Goal: Communication & Community: Answer question/provide support

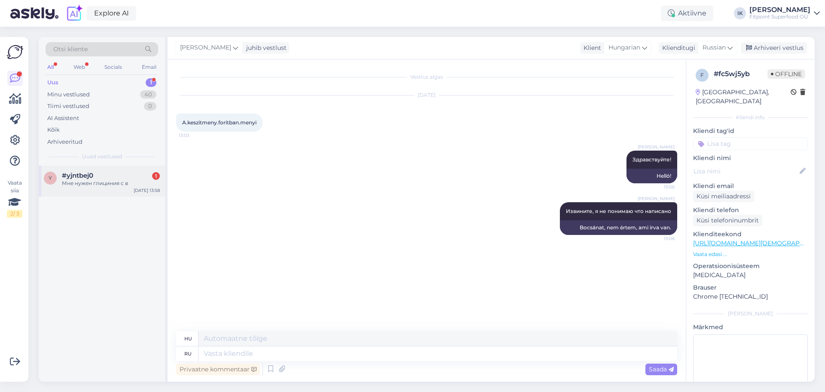
click at [95, 182] on div "Мне нужен глициния с в" at bounding box center [111, 183] width 98 height 8
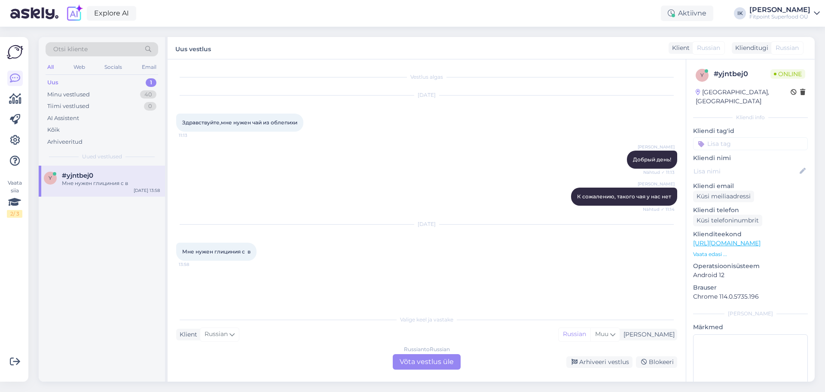
click at [411, 359] on div "Russian to Russian Võta vestlus üle" at bounding box center [427, 361] width 68 height 15
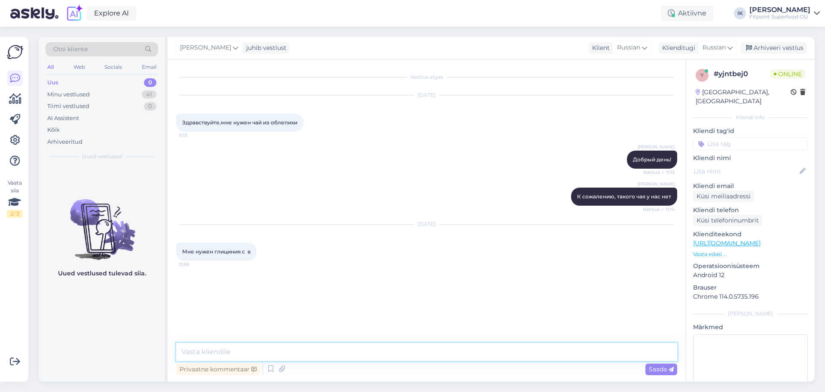
click at [257, 351] on textarea at bounding box center [426, 352] width 501 height 18
type textarea "д"
type textarea "Добрый день!"
type textarea "Глициния или глицин?"
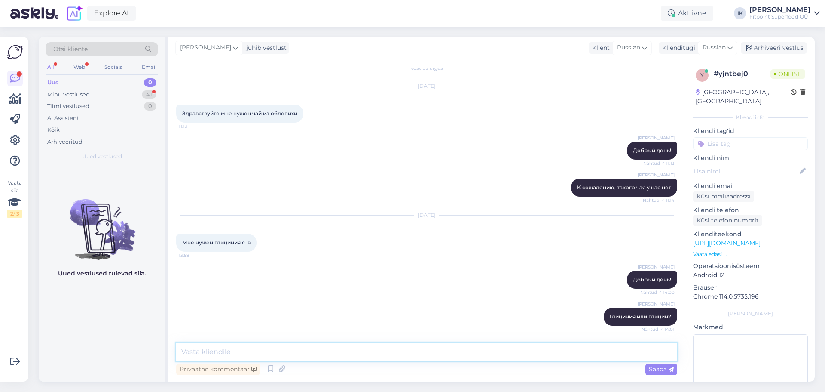
scroll to position [46, 0]
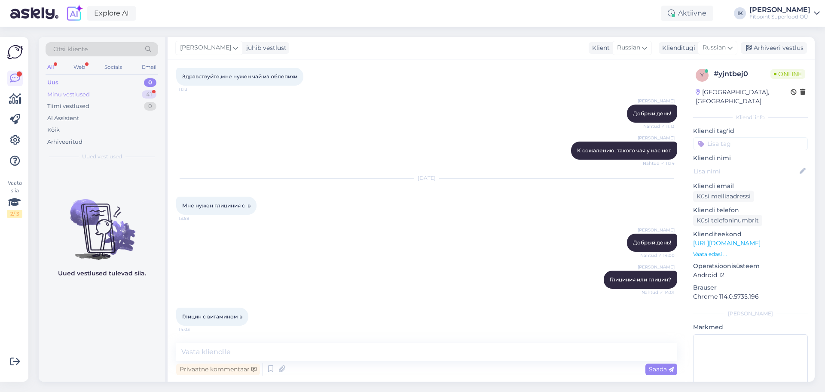
click at [98, 94] on div "Minu vestlused 41" at bounding box center [102, 95] width 113 height 12
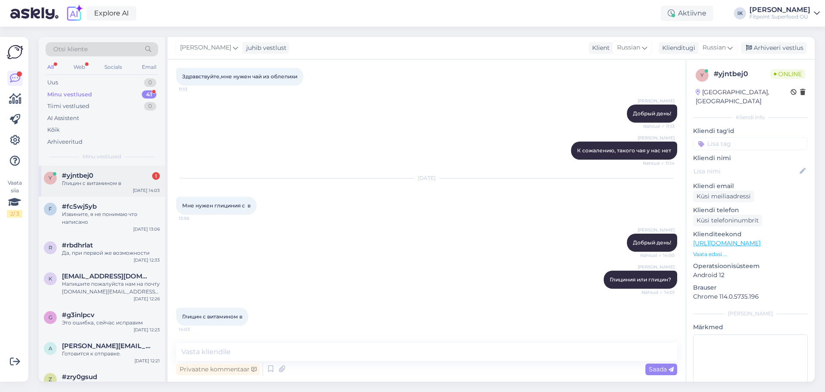
click at [107, 178] on div "#yjntbej0 1" at bounding box center [111, 176] width 98 height 8
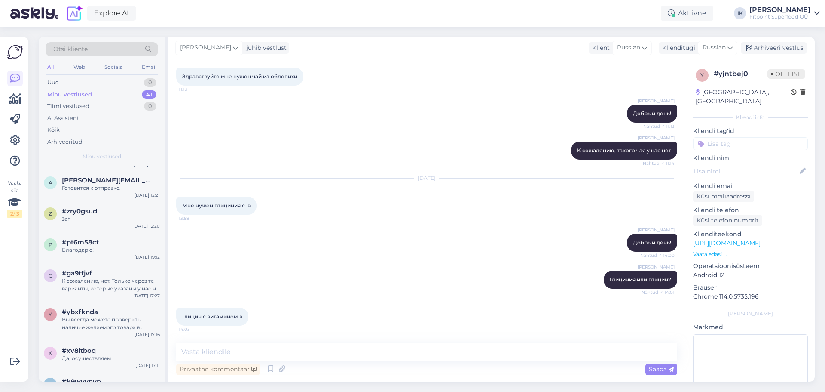
scroll to position [189, 0]
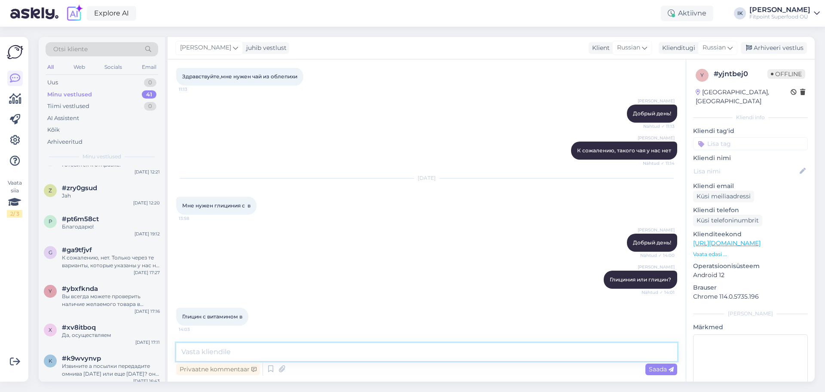
click at [192, 352] on textarea at bounding box center [426, 352] width 501 height 18
paste textarea "[URL][DOMAIN_NAME]"
type textarea "К сожалению, глицина вместе с витамином у нас нет. Здесь вы можете посмотреть в…"
click at [653, 367] on span "Saada" at bounding box center [661, 369] width 25 height 8
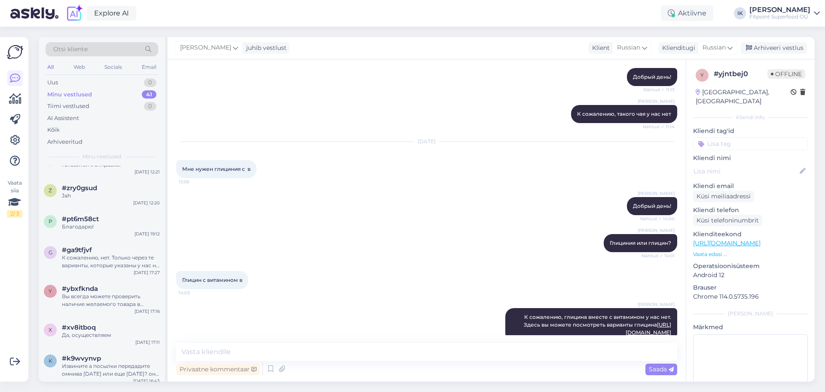
scroll to position [98, 0]
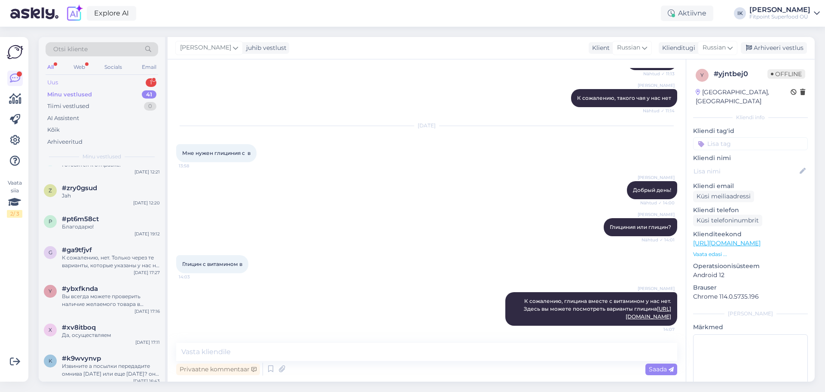
click at [80, 83] on div "Uus 1" at bounding box center [102, 83] width 113 height 12
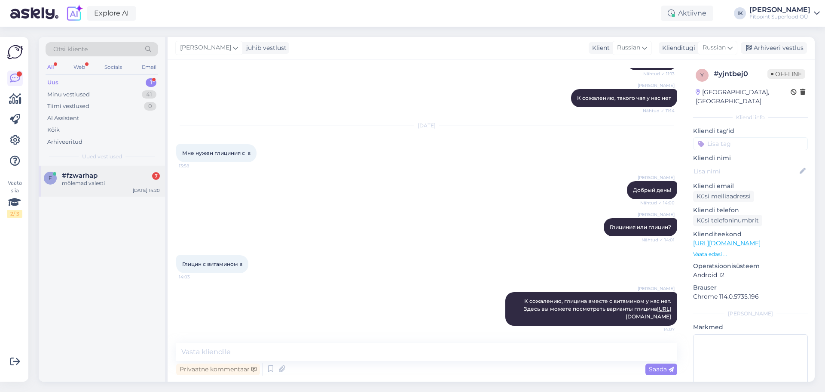
click at [110, 177] on div "#fzwarhap 7" at bounding box center [111, 176] width 98 height 8
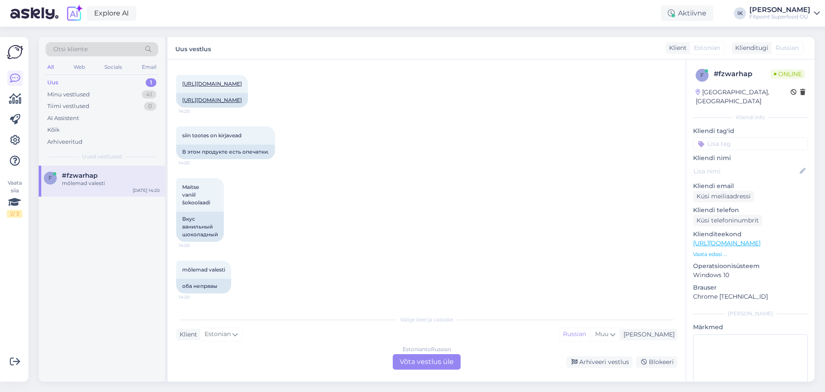
click at [417, 357] on div "Estonian to Russian Võta vestlus üle" at bounding box center [427, 361] width 68 height 15
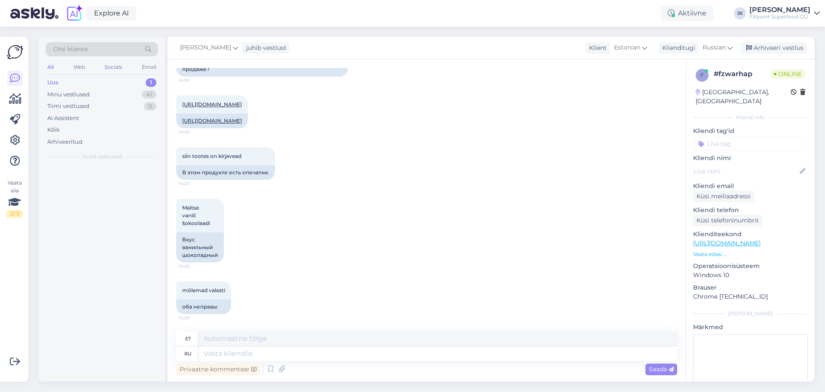
scroll to position [374, 0]
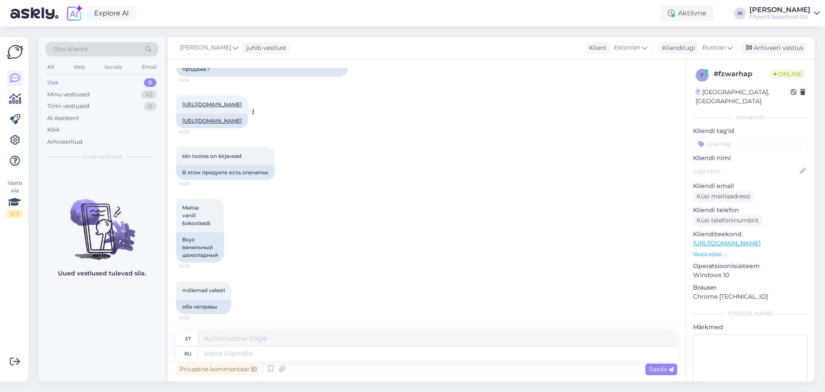
click at [229, 101] on link "[URL][DOMAIN_NAME]" at bounding box center [212, 104] width 60 height 6
click at [242, 117] on link "[URL][DOMAIN_NAME]" at bounding box center [212, 120] width 60 height 6
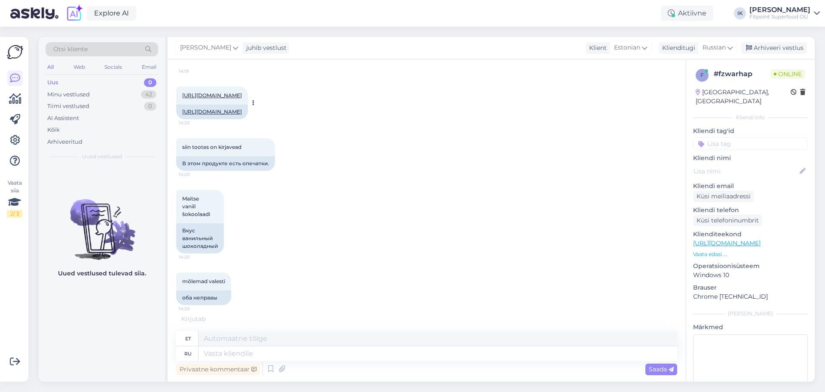
click at [215, 92] on link "[URL][DOMAIN_NAME]" at bounding box center [212, 95] width 60 height 6
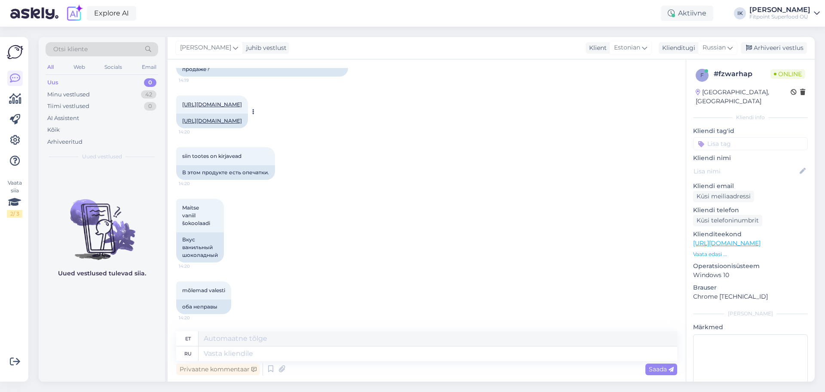
click at [211, 117] on link "[URL][DOMAIN_NAME]" at bounding box center [212, 120] width 60 height 6
click at [219, 354] on textarea at bounding box center [438, 353] width 479 height 15
type textarea "пРИВЕТ!"
type textarea "Tere!"
type textarea "п"
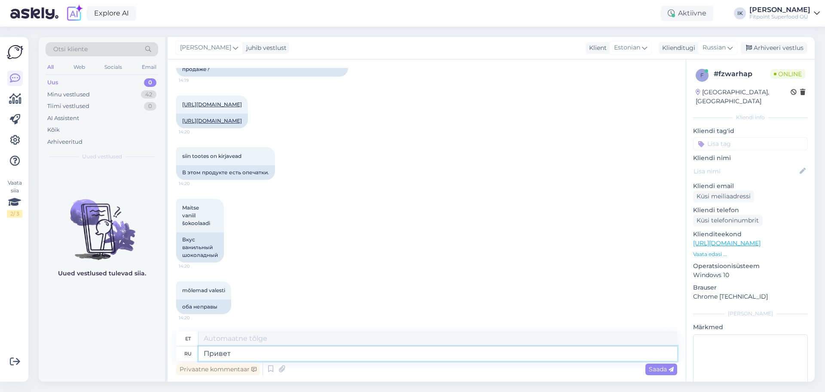
type textarea "Привет!"
type textarea "Tere!"
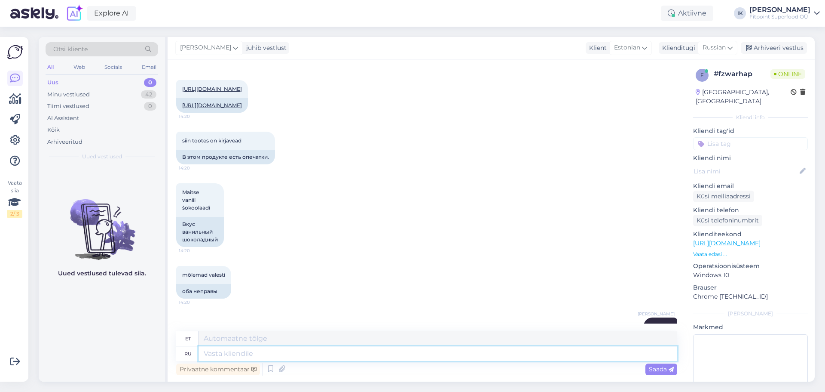
scroll to position [426, 0]
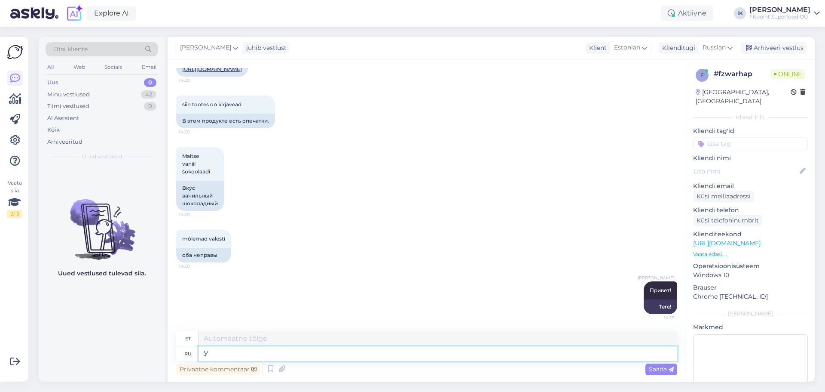
type textarea "У"
type textarea "U"
type textarea "У данного"
type textarea "Sellel on"
type textarea "У данного продукта"
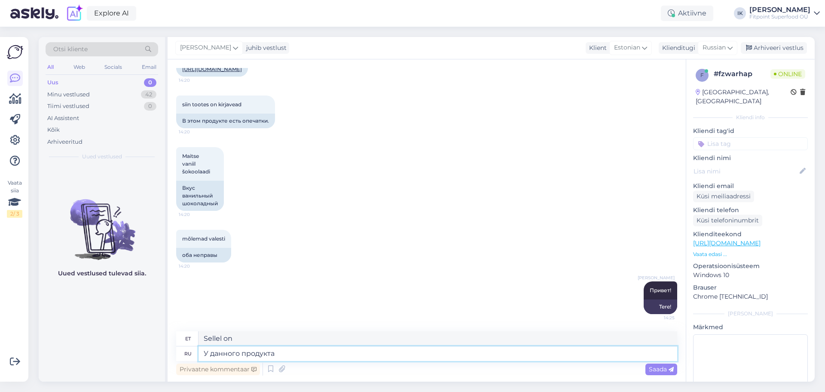
type textarea "Sellel tootel on"
type textarea "У данного продукта три ва"
type textarea "Sellel tootel on kolm"
type textarea "У данного продукта три варианта"
type textarea "Sellel tootel on kolm varianti"
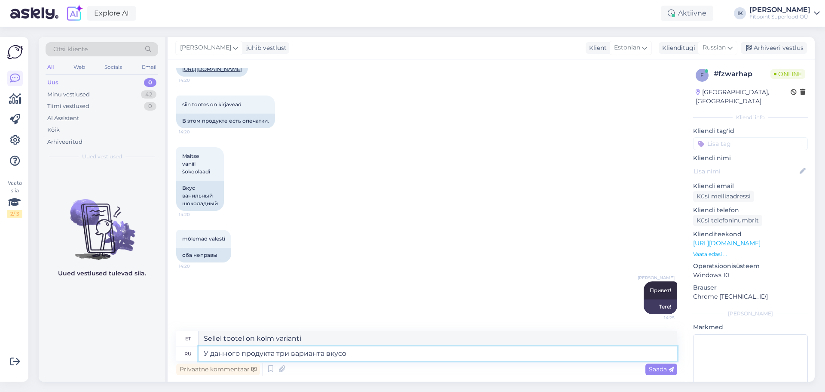
type textarea "У данного продукта три варианта вкусов"
type textarea "Sellel tootel on kolm maitsevalikut."
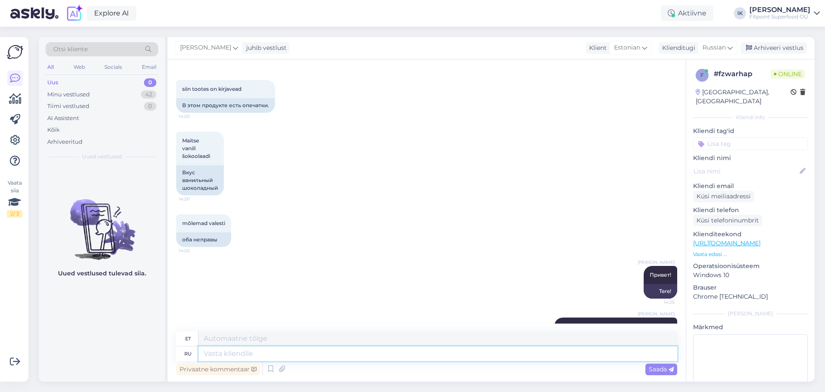
scroll to position [477, 0]
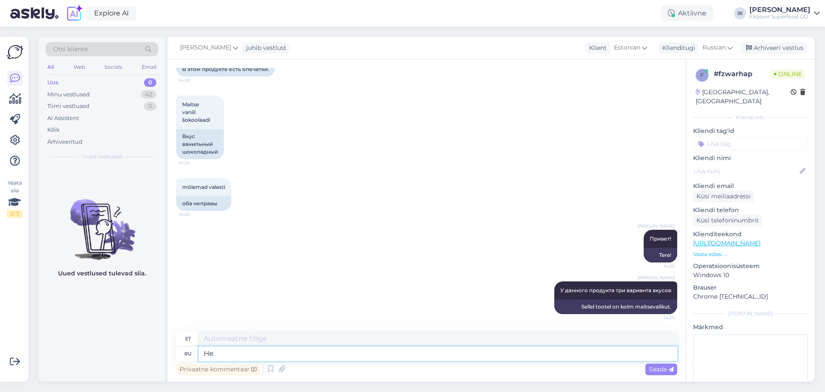
type textarea "Не"
type textarea "Mitte"
type textarea "Не совсем п"
type textarea "Mitte päris"
type textarea "Не совсем понимаю,"
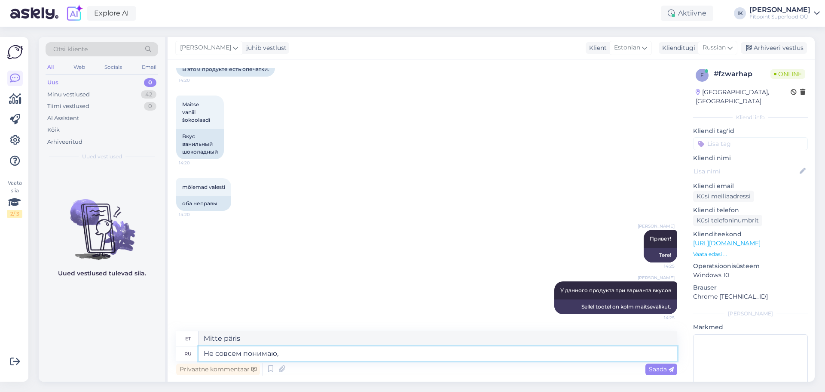
type textarea "Ma ei saa päris aru,"
type textarea "Не совсем понимаю, гд"
type textarea "Ma ei saa [PERSON_NAME] aru, g."
type textarea "Не совсем понимаю, где о"
type textarea "Ma ei saa [PERSON_NAME] aru, kust"
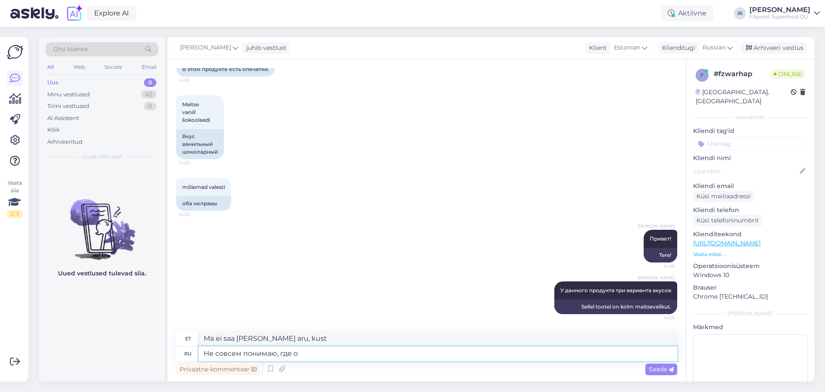
type textarea "Не совсем понимаю, где оп"
type textarea "Ma ei saa [PERSON_NAME] aru, kus op on"
type textarea "Не совсем понимаю, где опечатка"
type textarea "Ma ei saa [PERSON_NAME] aru, kus trükiviga on."
type textarea "Не совсем понимаю, где"
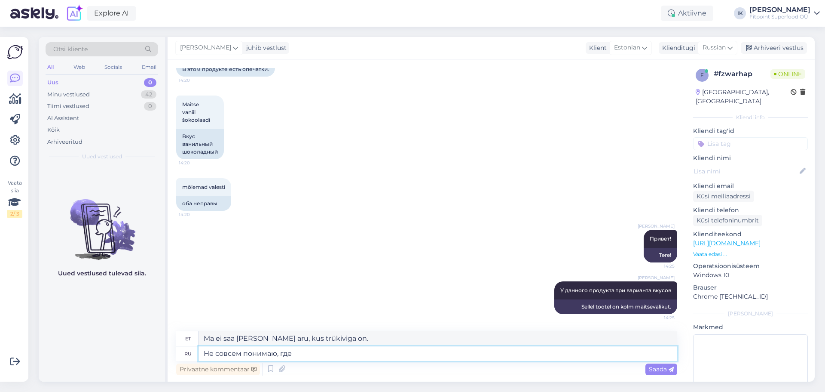
type textarea "Ma ei saa [PERSON_NAME] aru, kust"
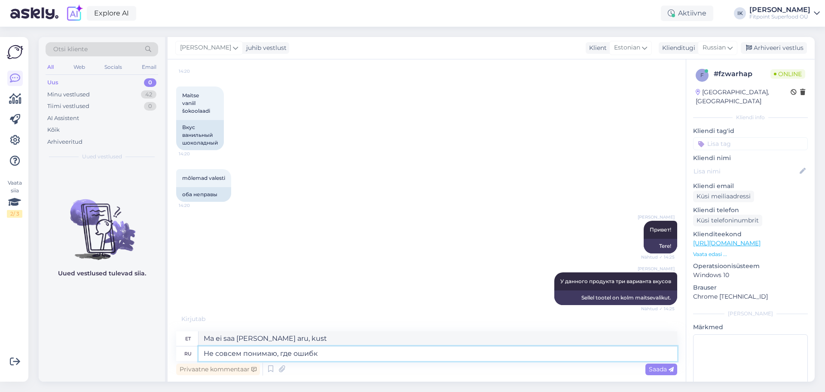
type textarea "Не совсем понимаю, где ошибка"
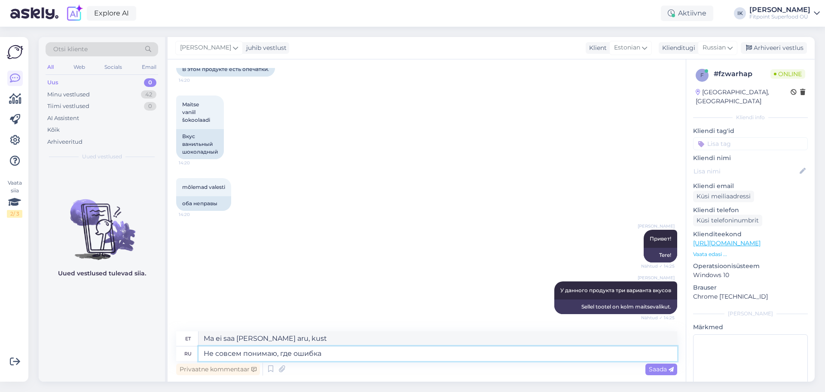
type textarea "Ma ei saa [PERSON_NAME] aru, kus viga on."
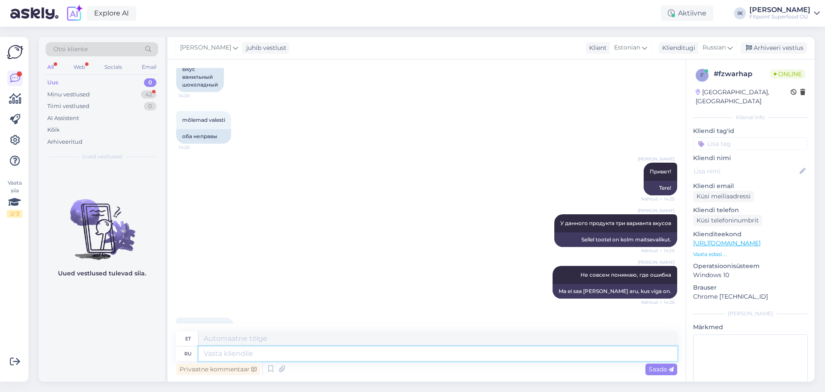
scroll to position [686, 0]
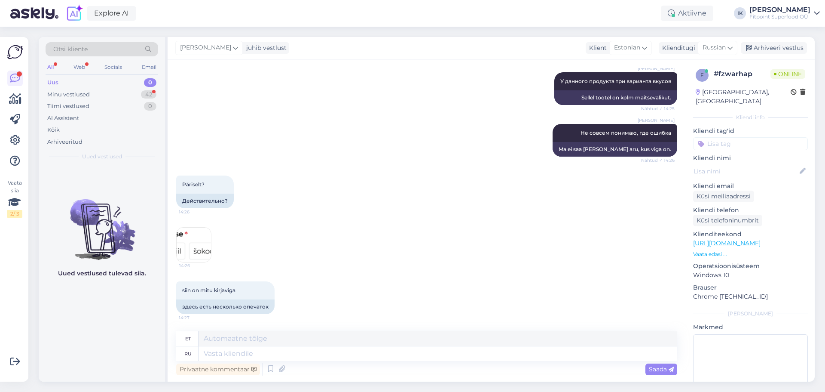
click at [193, 249] on img at bounding box center [194, 244] width 34 height 34
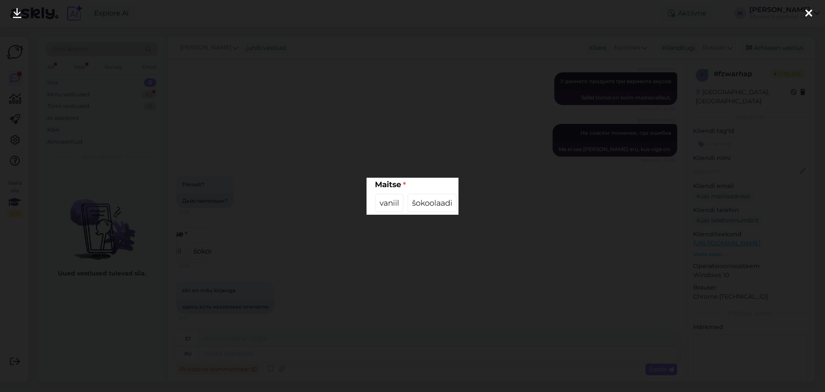
click at [810, 11] on icon at bounding box center [809, 13] width 7 height 11
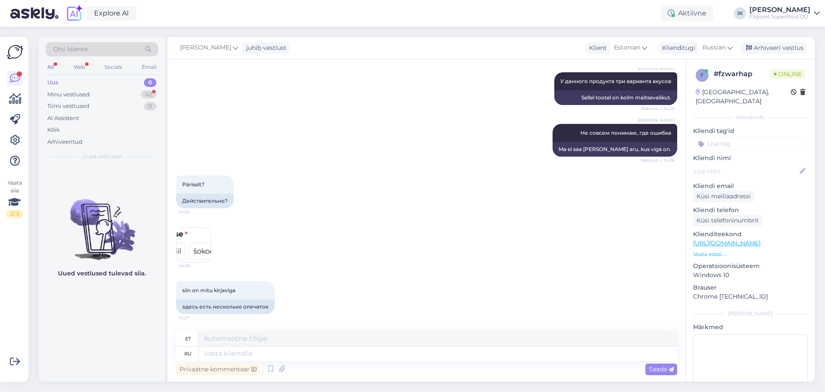
click at [199, 245] on img at bounding box center [194, 244] width 34 height 34
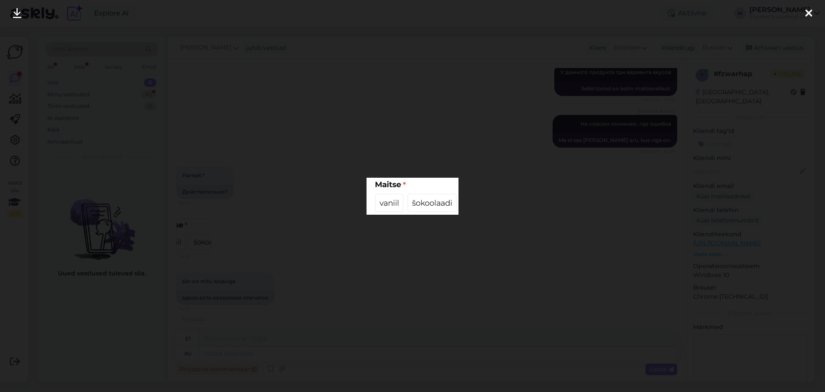
scroll to position [695, 0]
click at [808, 11] on icon at bounding box center [809, 13] width 7 height 11
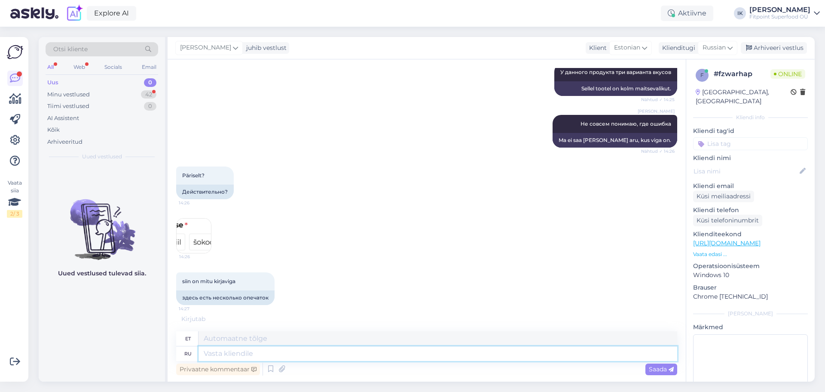
click at [242, 355] on textarea at bounding box center [438, 353] width 479 height 15
type textarea "Благодарю"
type textarea "Aitäh"
type textarea "Благодарю за"
type textarea "Tänan teid"
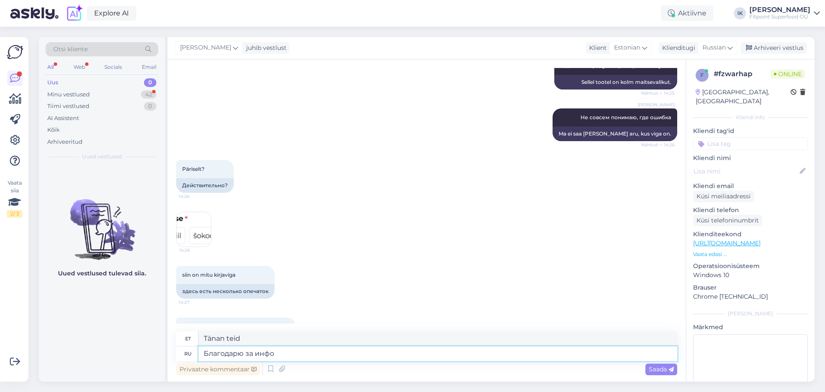
scroll to position [738, 0]
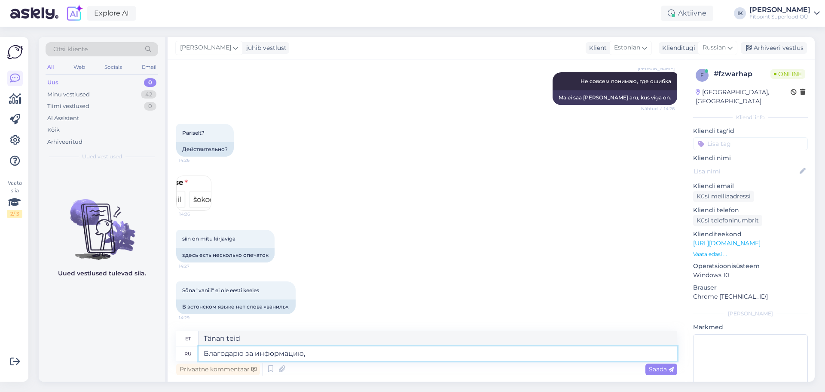
type textarea "Благодарю за информацию,"
type textarea "Tänan info eest,"
type textarea "Благодарю за информацию, исправим"
type textarea "Tänan info eest, parandame ära"
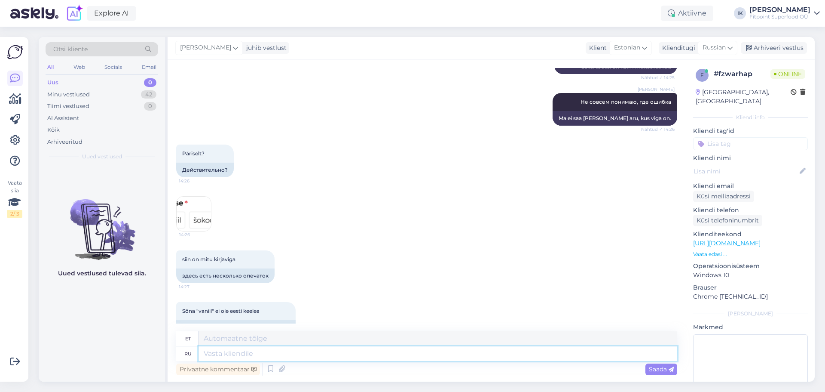
scroll to position [789, 0]
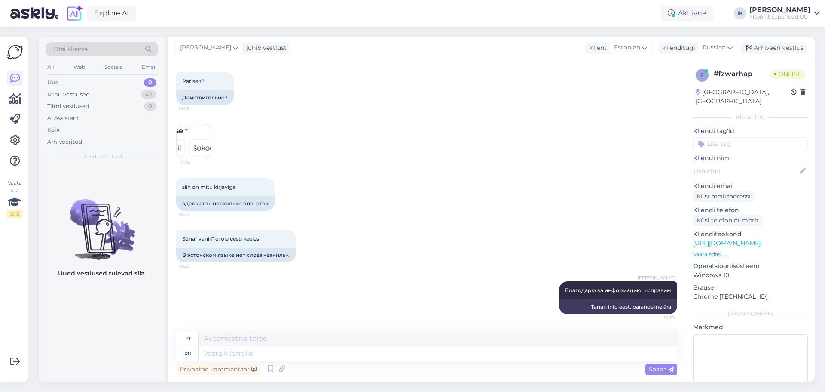
click at [183, 142] on img at bounding box center [194, 141] width 34 height 34
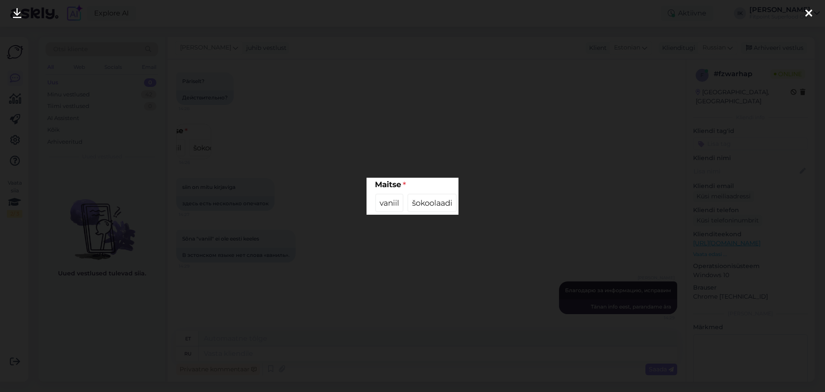
click at [809, 13] on icon at bounding box center [809, 13] width 7 height 11
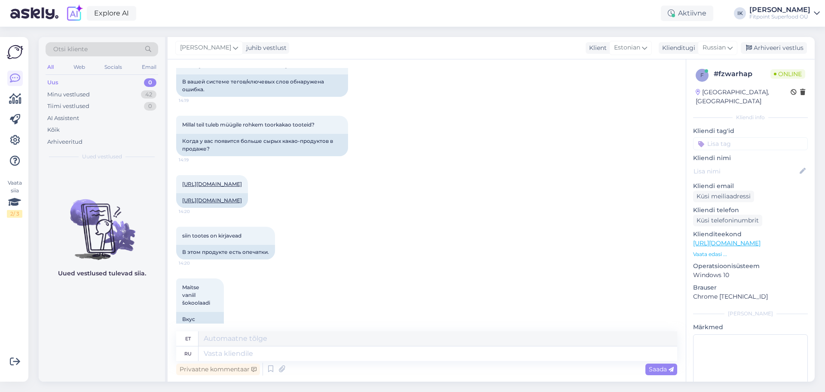
scroll to position [230, 0]
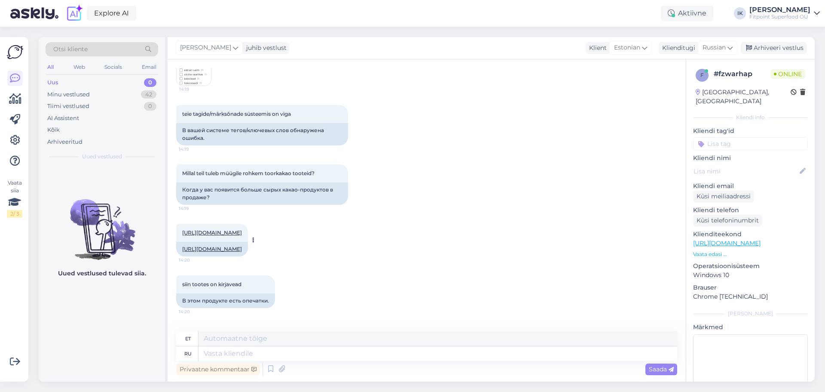
click at [240, 232] on link "[URL][DOMAIN_NAME]" at bounding box center [212, 232] width 60 height 6
click at [213, 252] on link "[URL][DOMAIN_NAME]" at bounding box center [212, 248] width 60 height 6
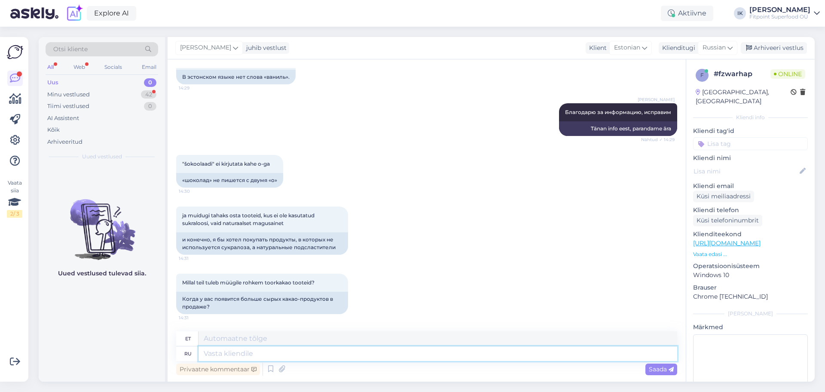
click at [219, 353] on textarea at bounding box center [438, 353] width 479 height 15
type textarea "К с"
type textarea "KUNI"
type textarea "К сожалению"
type textarea "Kahjuks"
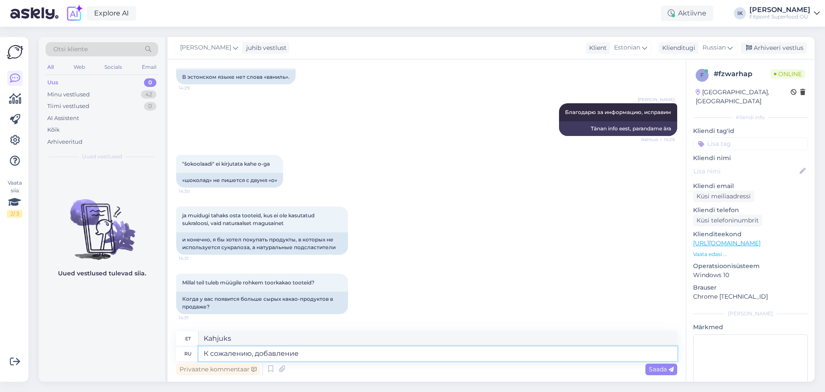
type textarea "К сожалению, добавление"
type textarea "Kahjuks see lisand"
type textarea "К сожалению, добавление сук"
type textarea "Kahjuks emaste lisamine"
type textarea "К сожалению, добавление сукралозы в"
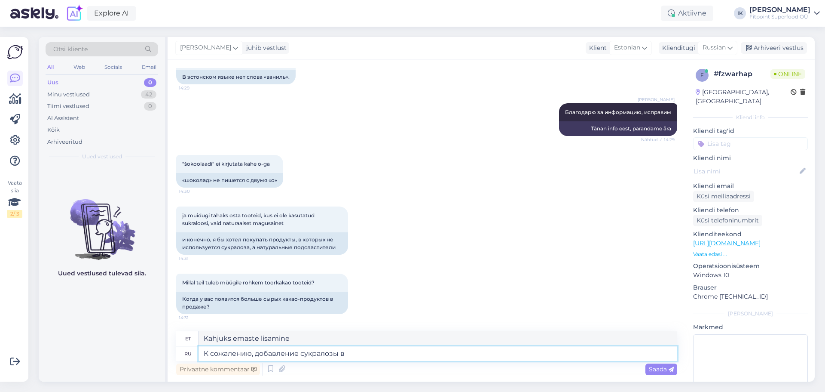
type textarea "Kahjuks sukraloosi lisamine"
type textarea "К сожалению, добавление сукралозы в продукцию,"
type textarea "Kahjuks sukraloosi lisamine toodetele,"
type textarea "К сожалению, добавление сукралозы в продукцию, от нас н"
type textarea "Kahjuks ei ole meil lubatud sukraloosi toodetele lisada."
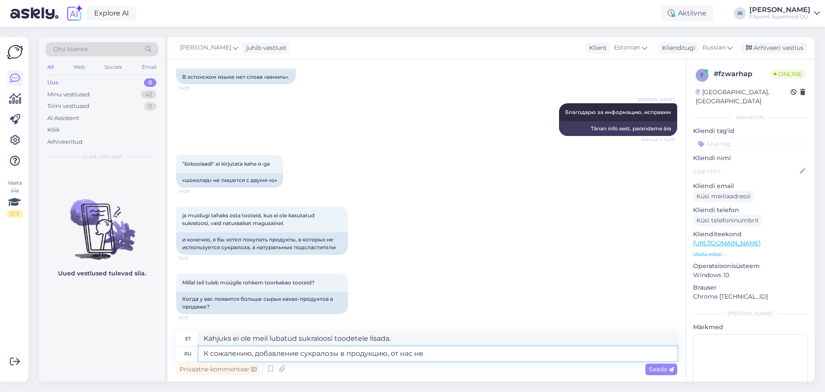
type textarea "К сожалению, добавление сукралозы в продукцию, от нас не"
type textarea "[PERSON_NAME] ei vastuta me sukraloosi lisamise eest oma toodetele."
type textarea "К сожалению, добавление сукралозы в продукцию, от нас не зависит"
type textarea "Kahjuks ei ole sukraloosi lisamine toodetele meie kontrolli all."
type textarea "К сожалению, добавление сукралозы в продукцию, от нас не зависит. По возможности"
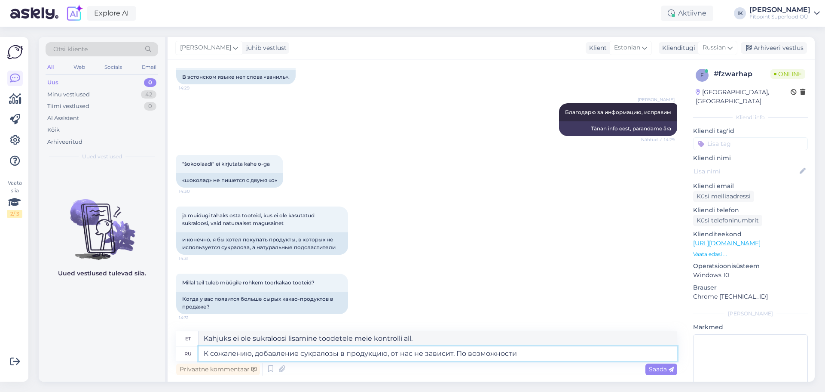
type textarea "Kahjuks puudub meil kontroll sukraloosi lisamise üle meie toodetele. Võimaluse …"
type textarea "К сожалению, добавление сукралозы в продукцию, от нас не зависит. По возможност…"
type textarea "Kahjuks puudub meil kontroll sukraloosi lisamise üle meie toodetele. Võimaluse …"
type textarea "К сожалению, добавление сукралозы в продукцию, от нас не зависит. По возможност…"
type textarea "[PERSON_NAME] ei saa me oma toodetele sukraloosi lisamise üle kontrolli omada. …"
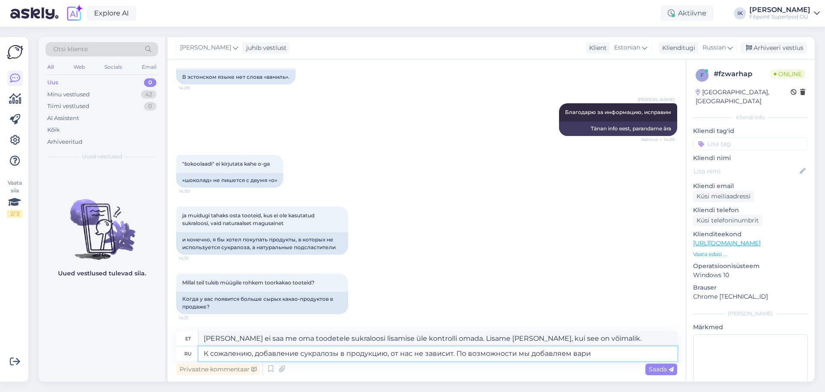
type textarea "К сожалению, добавление сукралозы в продукцию, от нас не зависит. По возможност…"
type textarea "Kahjuks ei ole meil kontrolli sukraloosi lisamise üle meie toodetele. Võimaluse…"
type textarea "К сожалению, добавление сукралозы в продукцию, от нас не зависит. По возможност…"
type textarea "[PERSON_NAME] ei saa me oma toodetele sukraloosi lisamise üle kontrolli omada. …"
type textarea "К сожалению, добавление сукралозы в продукцию, от нас не зависит. По возможност…"
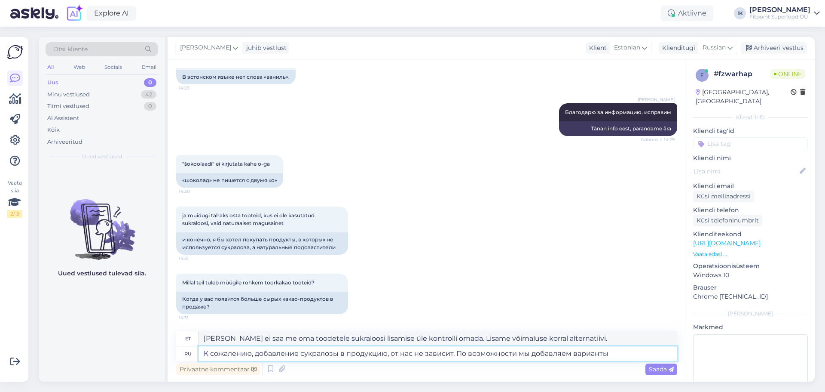
type textarea "Kahjuks ei ole meil kontrolli sukraloosi lisamise üle meie toodetesse. Lisame a…"
type textarea "К сожалению, добавление сукралозы в продукцию, от нас не зависит. По возможност…"
type textarea "Kahjuks ei ole meil kontrolli sukraloosi lisamise üle meie toodetesse. Võimalus…"
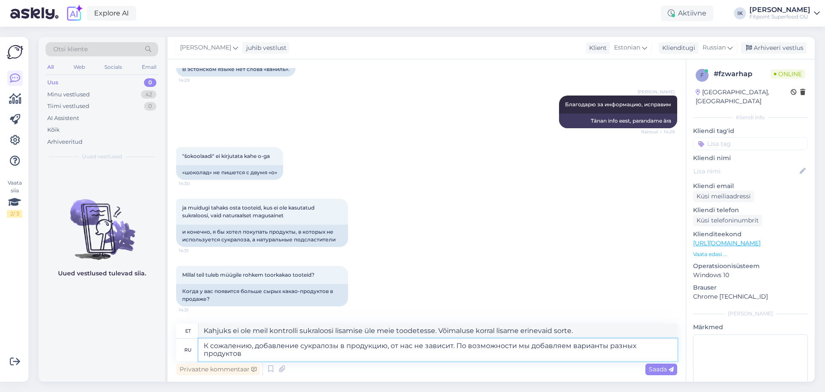
type textarea "К сожалению, добавление сукралозы в продукцию, от нас не зависит. По возможност…"
type textarea "Kahjuks ei ole meil kontrolli sukraloosi lisamise üle meie toodetesse. Võimalus…"
type textarea "К сожалению, добавление сукралозы в продукцию, от нас не зависит. По возможност…"
type textarea "Kahjuks puudub meil kontroll sukraloosi lisamise üle meie toodetesse. Võimaluse…"
type textarea "К сожалению, добавление сукралозы в продукцию, от нас не зависит. По возможност…"
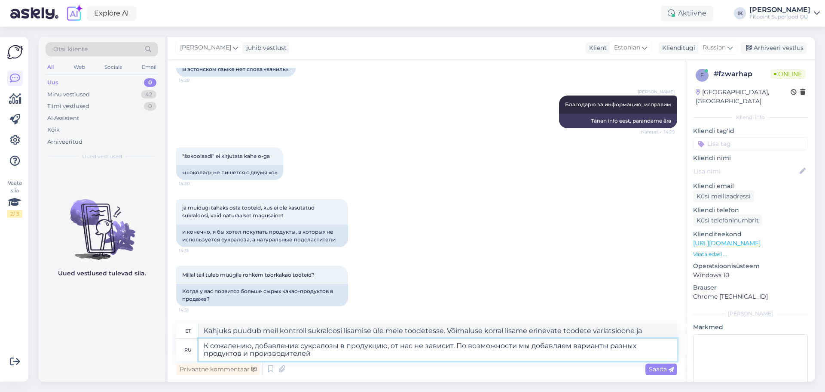
type textarea "Kahjuks puudub meil kontroll sukraloosi lisamise üle meie toodetesse. Võimaluse…"
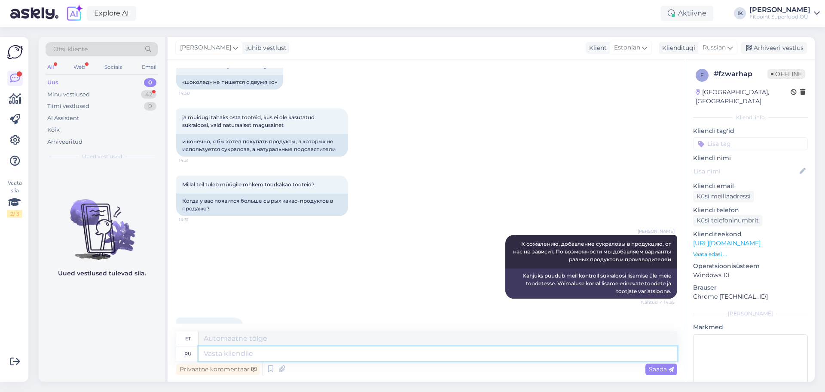
scroll to position [1101, 0]
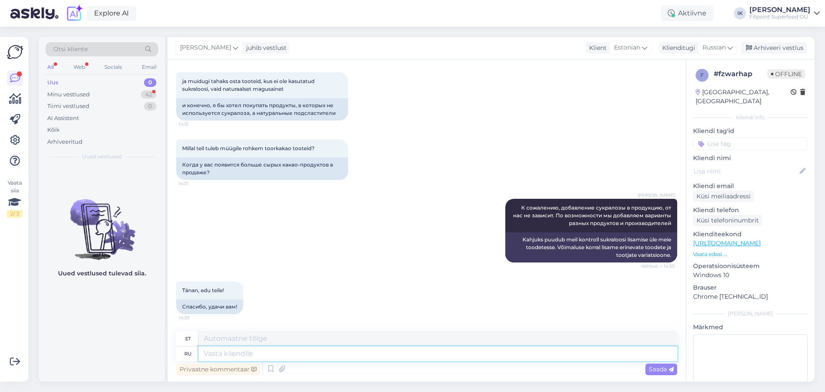
click at [245, 354] on textarea at bounding box center [438, 353] width 479 height 15
type textarea "Хоро"
type textarea "Hea"
type textarea "Х"
type textarea "Хорошего продолжен"
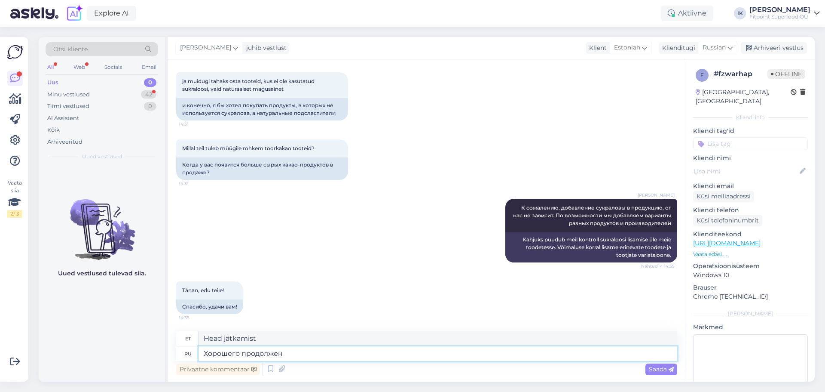
type textarea "Hea"
type textarea "Хорошего продолжения"
type textarea "Ilusat jätku"
type textarea "Хорошего продолжения дня!"
type textarea "Ilusat päeva jätku!"
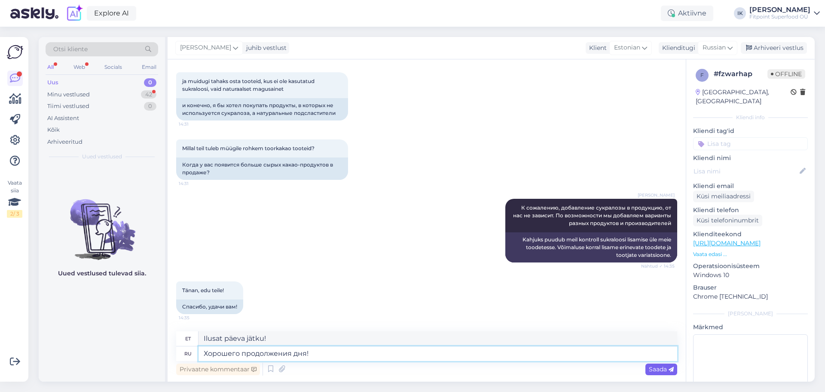
type textarea "Хорошего продолжения дня!"
click at [651, 368] on span "Saada" at bounding box center [661, 369] width 25 height 8
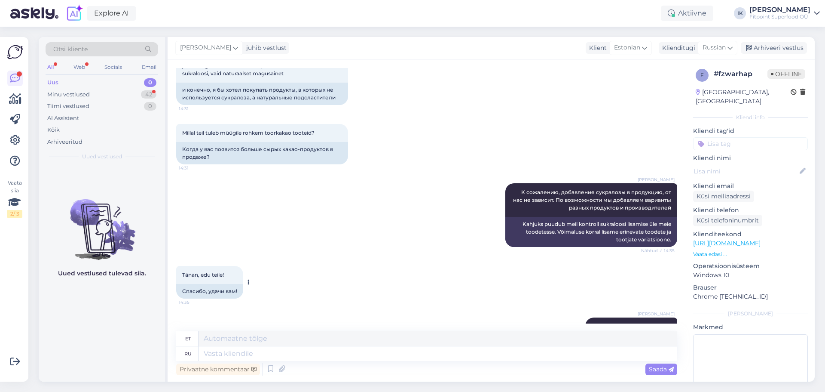
scroll to position [1153, 0]
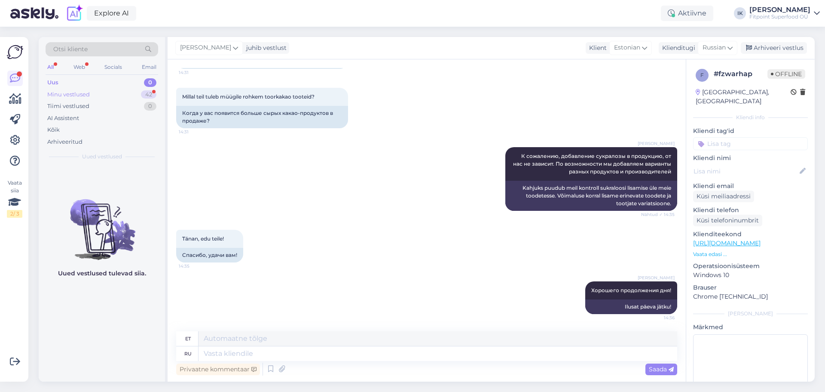
click at [96, 95] on div "Minu vestlused 42" at bounding box center [102, 95] width 113 height 12
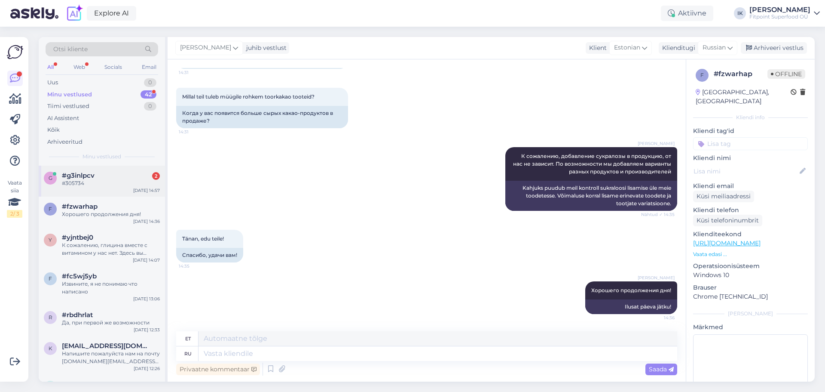
click at [116, 183] on div "#305734" at bounding box center [111, 183] width 98 height 8
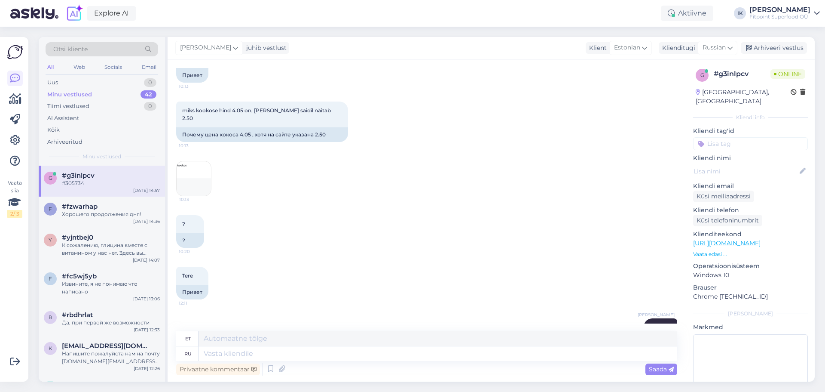
scroll to position [978, 0]
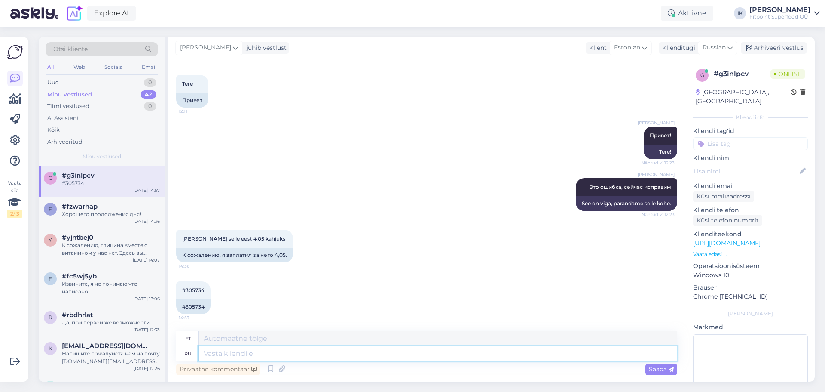
click at [238, 359] on textarea at bounding box center [438, 353] width 479 height 15
type textarea "Мы"
type textarea "Meie"
type textarea "Мы вернем"
type textarea "Me tuleme tagasi"
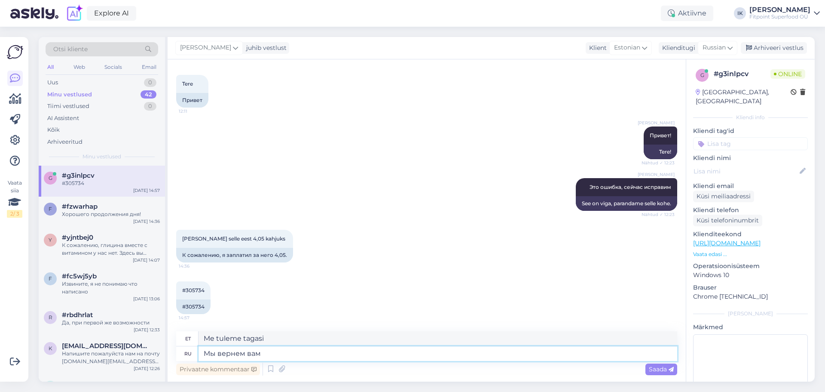
type textarea "Мы вернем вам"
type textarea "Me tagastame selle teile"
type textarea "Мы вернем вам разницу н"
type textarea "Me hüvitame teile [PERSON_NAME]"
type textarea "Мы вернем вам разницу на ваш"
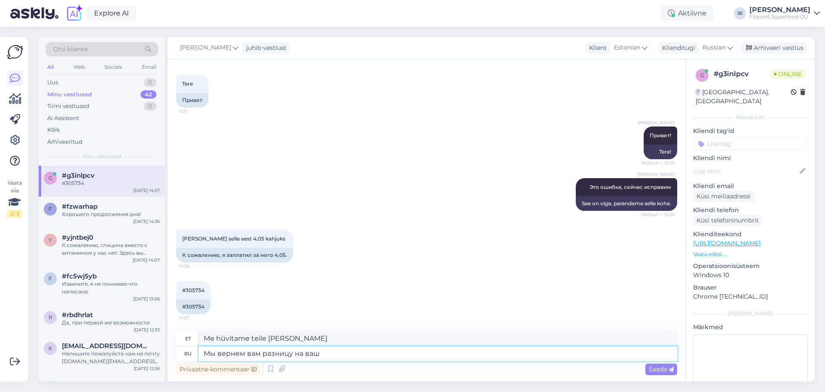
type textarea "Me hüvitame teile [PERSON_NAME]."
type textarea "Мы вернем вам разницу на ваш сч"
type textarea "Me hüvitame [PERSON_NAME] teie kontole."
type textarea "Мы вернем вам разницу на ваш счёт"
click at [661, 368] on span "Saada" at bounding box center [661, 369] width 25 height 8
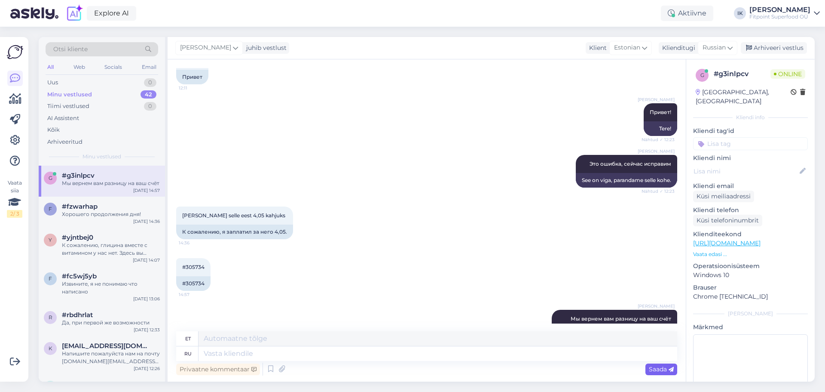
scroll to position [1029, 0]
